Goal: Task Accomplishment & Management: Complete application form

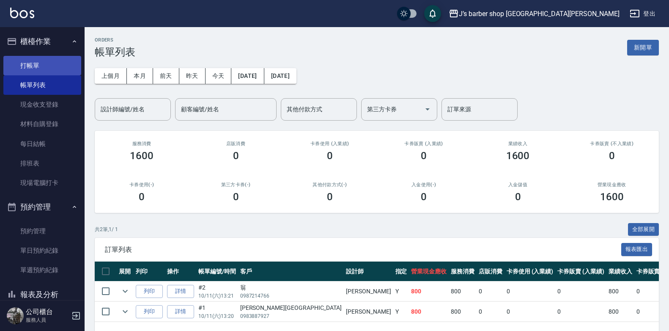
click at [47, 66] on link "打帳單" at bounding box center [42, 65] width 78 height 19
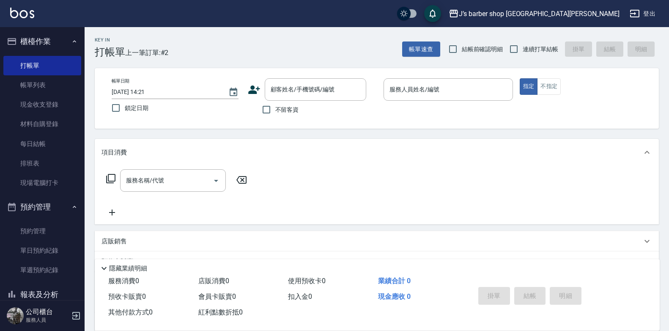
click at [288, 105] on span "不留客資" at bounding box center [287, 109] width 24 height 9
click at [275, 105] on input "不留客資" at bounding box center [267, 110] width 18 height 18
checkbox input "true"
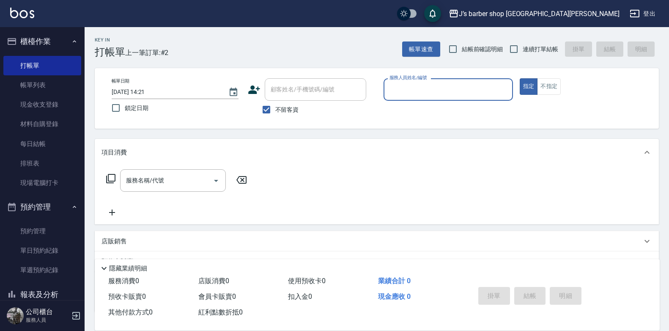
click at [420, 88] on input "服務人員姓名/編號" at bounding box center [448, 89] width 122 height 15
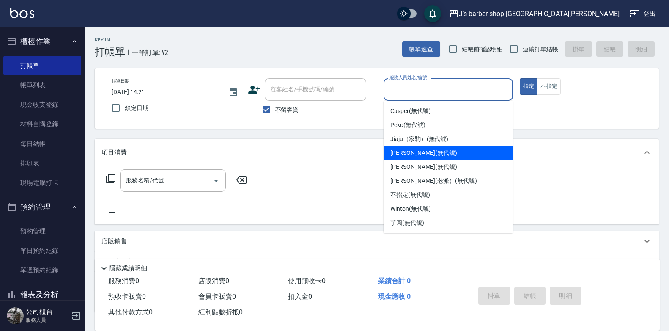
drag, startPoint x: 423, startPoint y: 152, endPoint x: 241, endPoint y: 160, distance: 181.2
click at [422, 152] on span "[PERSON_NAME] (無代號)" at bounding box center [423, 152] width 67 height 9
type input "[PERSON_NAME](無代號)"
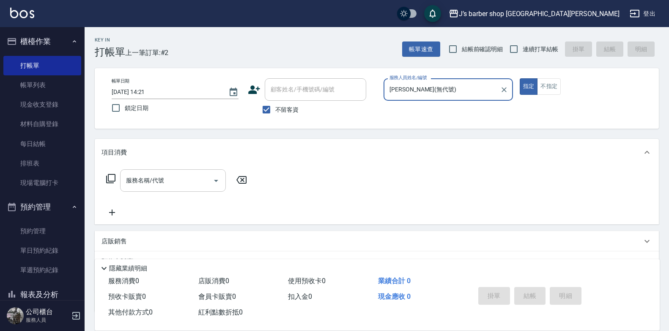
click at [151, 181] on input "服務名稱/代號" at bounding box center [166, 180] width 85 height 15
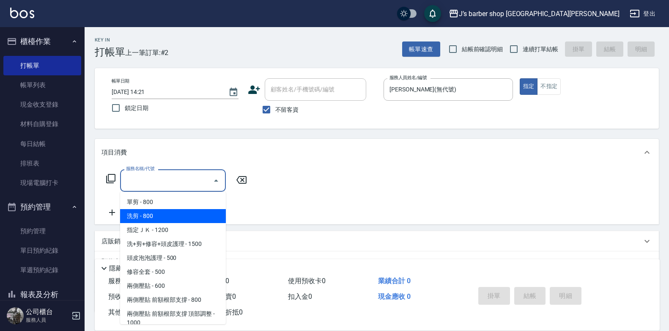
click at [158, 217] on span "洗剪 - 800" at bounding box center [173, 216] width 106 height 14
type input "洗剪(101)"
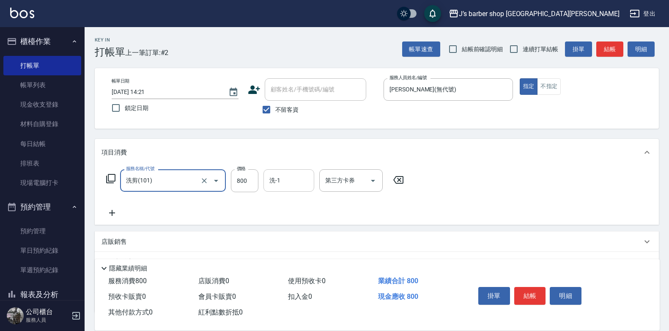
click at [283, 181] on input "洗-1" at bounding box center [288, 180] width 43 height 15
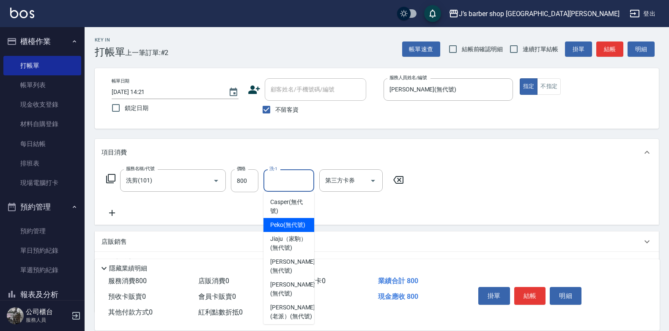
click at [281, 229] on span "Peko (無代號)" at bounding box center [287, 224] width 35 height 9
type input "Peko(無代號)"
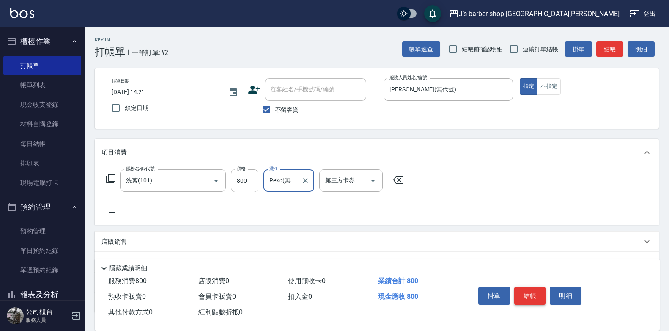
click at [528, 287] on button "結帳" at bounding box center [530, 296] width 32 height 18
